Goal: Task Accomplishment & Management: Manage account settings

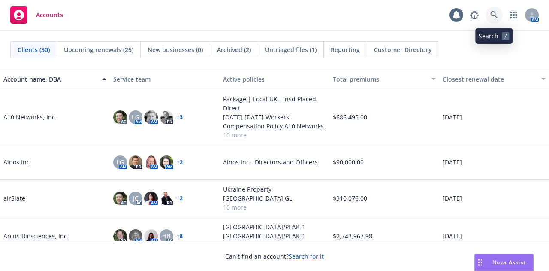
click at [491, 15] on icon at bounding box center [495, 15] width 8 height 8
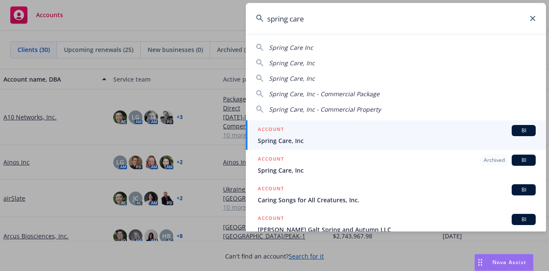
type input "spring care"
click at [334, 135] on div "ACCOUNT BI" at bounding box center [397, 130] width 278 height 11
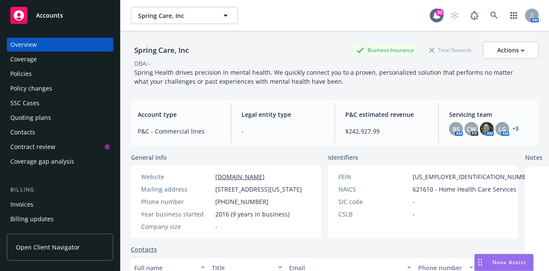
click at [53, 91] on div "Policy changes" at bounding box center [60, 89] width 100 height 14
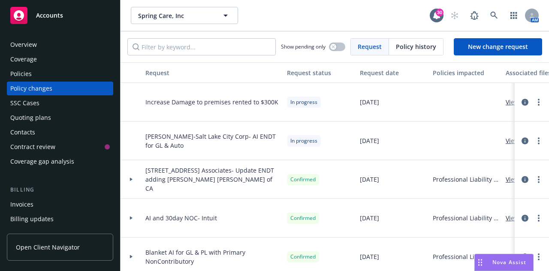
click at [48, 74] on div "Policies" at bounding box center [60, 74] width 100 height 14
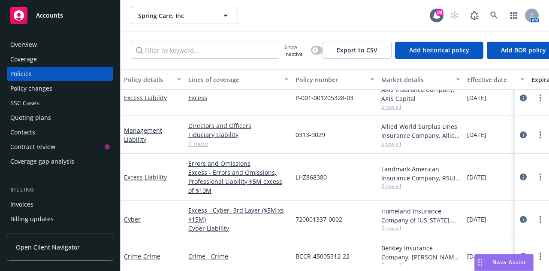
scroll to position [144, 0]
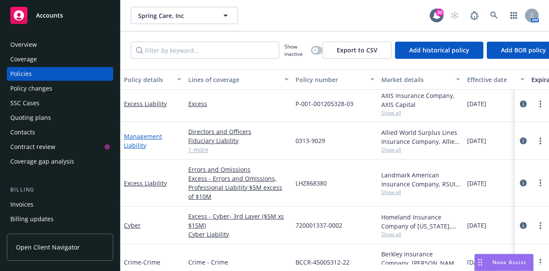
click at [136, 136] on link "Management Liability" at bounding box center [143, 140] width 38 height 17
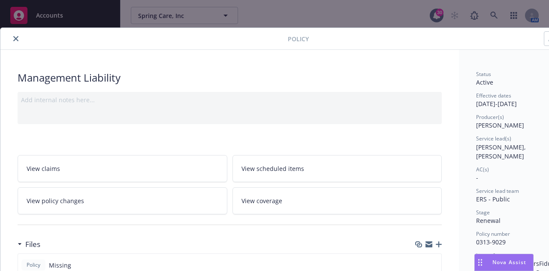
scroll to position [0, 47]
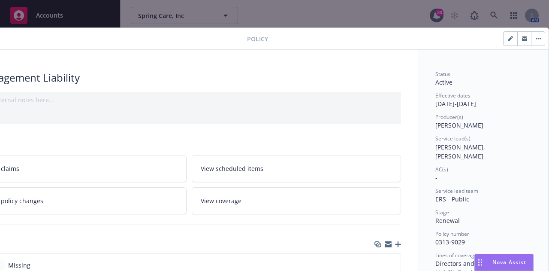
click at [538, 39] on icon "button" at bounding box center [538, 38] width 1 height 1
click at [422, 40] on div "Manage lines of coverage Renew with incumbent End policy Set prior policies Set…" at bounding box center [406, 38] width 277 height 15
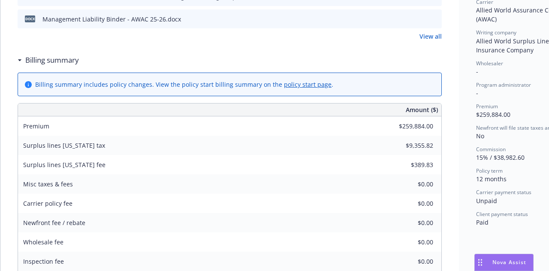
scroll to position [292, 0]
click at [298, 84] on link "policy start page" at bounding box center [308, 85] width 48 height 8
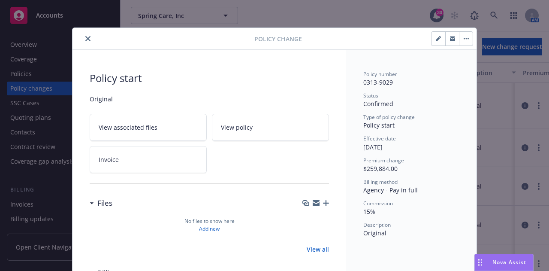
scroll to position [26, 0]
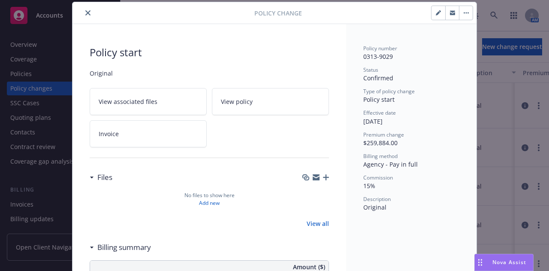
click at [459, 17] on button "button" at bounding box center [466, 13] width 14 height 14
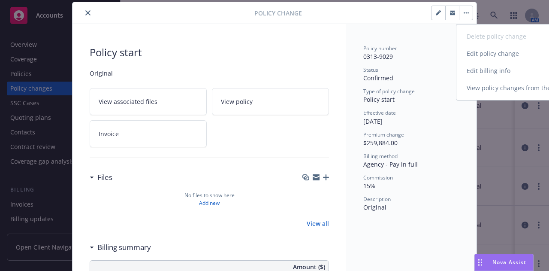
click at [473, 74] on link "Edit billing info" at bounding box center [530, 70] width 147 height 17
select select "NY"
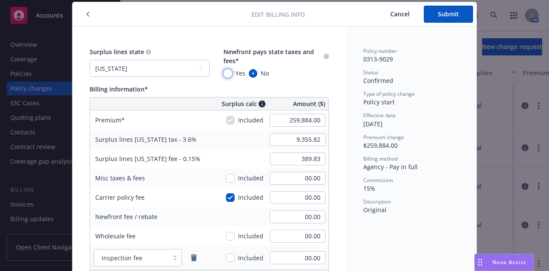
click at [226, 73] on input "Yes" at bounding box center [228, 73] width 9 height 9
radio input "true"
click at [440, 12] on span "Submit" at bounding box center [448, 14] width 21 height 8
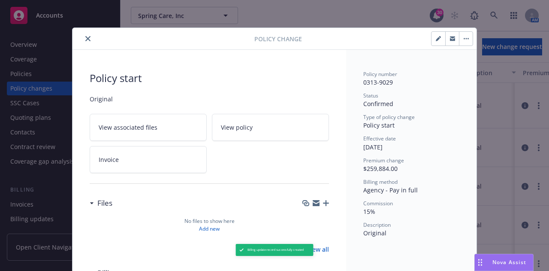
click at [85, 40] on icon "close" at bounding box center [87, 38] width 5 height 5
